Goal: Information Seeking & Learning: Find specific fact

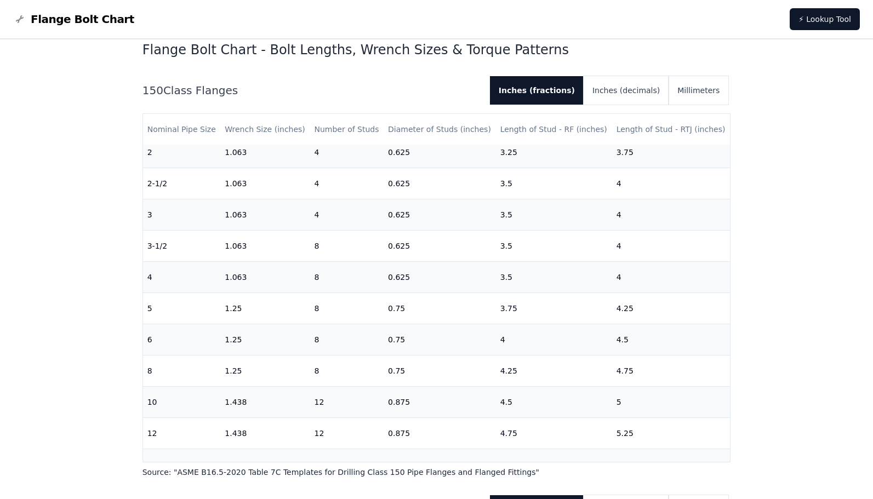
scroll to position [274, 0]
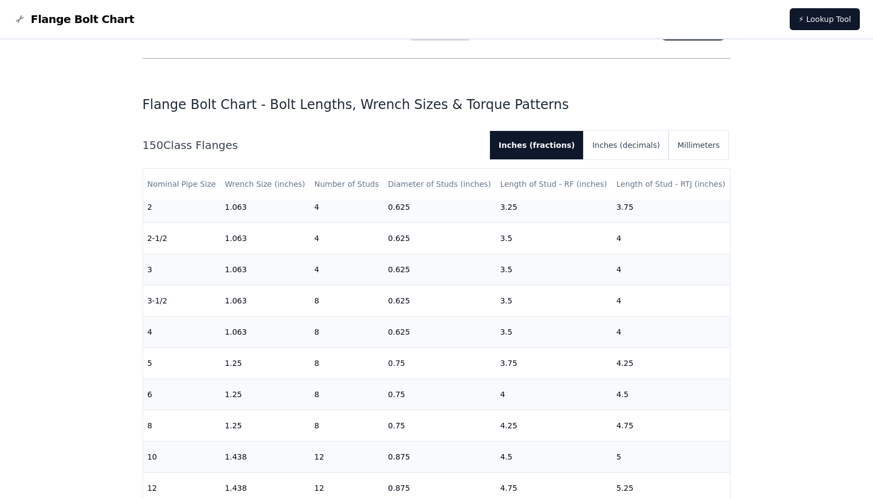
click at [468, 136] on div "150 Class Flanges Inches (fractions) Inches (decimals) Millimeters" at bounding box center [436, 145] width 588 height 28
click at [218, 152] on h2 "150 Class Flanges" at bounding box center [311, 145] width 339 height 15
drag, startPoint x: 232, startPoint y: 148, endPoint x: 146, endPoint y: 148, distance: 85.5
click at [146, 147] on h2 "150 Class Flanges" at bounding box center [311, 145] width 339 height 15
click at [146, 148] on h2 "150 Class Flanges" at bounding box center [311, 145] width 339 height 15
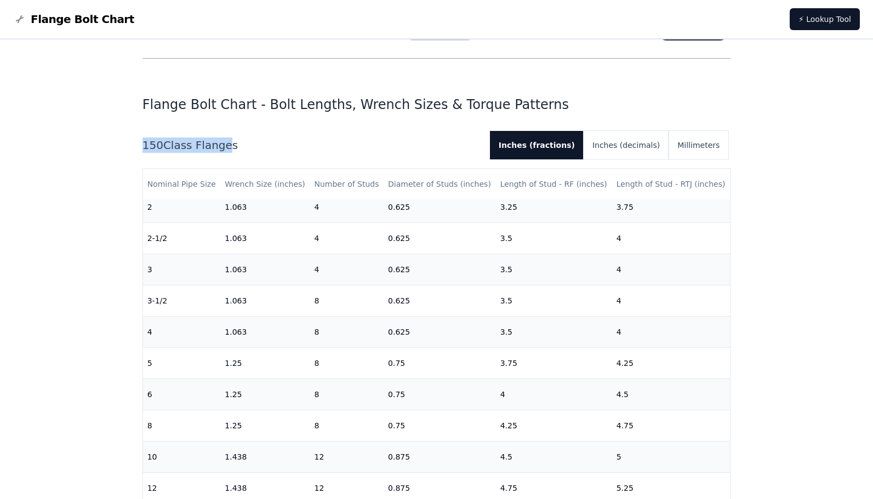
drag, startPoint x: 157, startPoint y: 144, endPoint x: 214, endPoint y: 146, distance: 57.6
click at [215, 146] on h2 "150 Class Flanges" at bounding box center [311, 145] width 339 height 15
drag, startPoint x: 228, startPoint y: 146, endPoint x: 163, endPoint y: 147, distance: 64.7
click at [163, 147] on h2 "150 Class Flanges" at bounding box center [311, 145] width 339 height 15
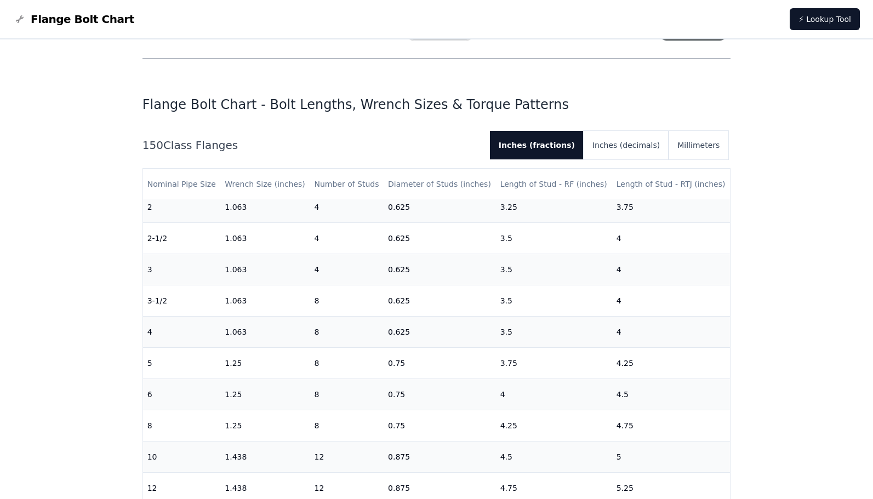
drag, startPoint x: 163, startPoint y: 147, endPoint x: 152, endPoint y: 147, distance: 11.5
click at [152, 147] on h2 "150 Class Flanges" at bounding box center [311, 145] width 339 height 15
drag, startPoint x: 145, startPoint y: 147, endPoint x: 221, endPoint y: 146, distance: 76.2
click at [221, 146] on h2 "150 Class Flanges" at bounding box center [311, 145] width 339 height 15
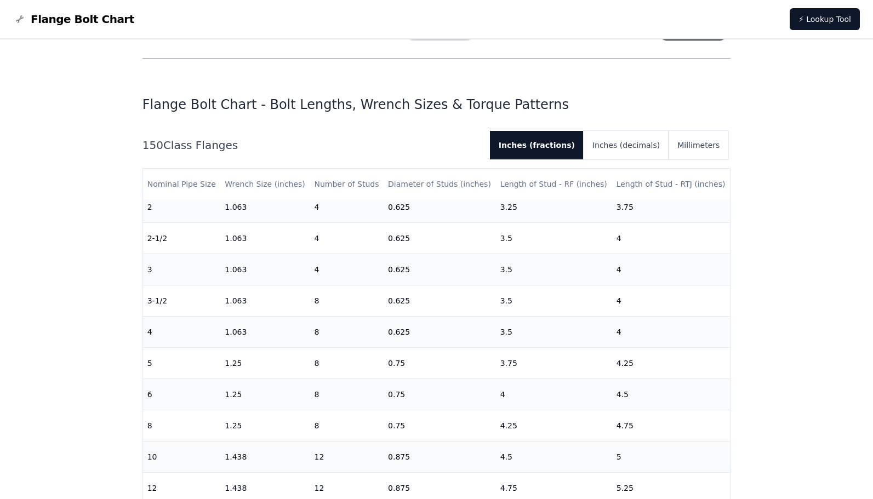
drag, startPoint x: 232, startPoint y: 147, endPoint x: 144, endPoint y: 148, distance: 87.7
click at [144, 148] on h2 "150 Class Flanges" at bounding box center [311, 145] width 339 height 15
drag, startPoint x: 224, startPoint y: 102, endPoint x: 214, endPoint y: 103, distance: 9.9
click at [224, 102] on h1 "Flange Bolt Chart - Bolt Lengths, Wrench Sizes & Torque Patterns" at bounding box center [436, 105] width 588 height 18
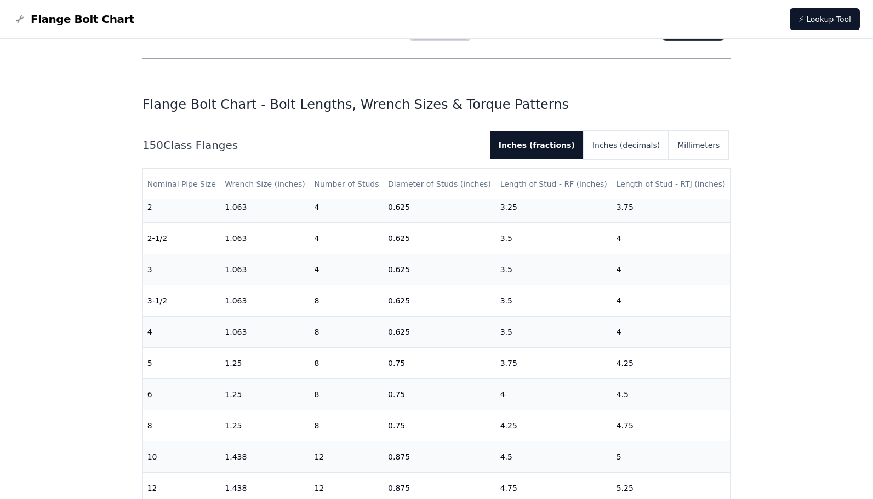
drag, startPoint x: 155, startPoint y: 151, endPoint x: 222, endPoint y: 146, distance: 67.0
click at [222, 146] on h2 "150 Class Flanges" at bounding box center [311, 145] width 339 height 15
